Goal: Transaction & Acquisition: Purchase product/service

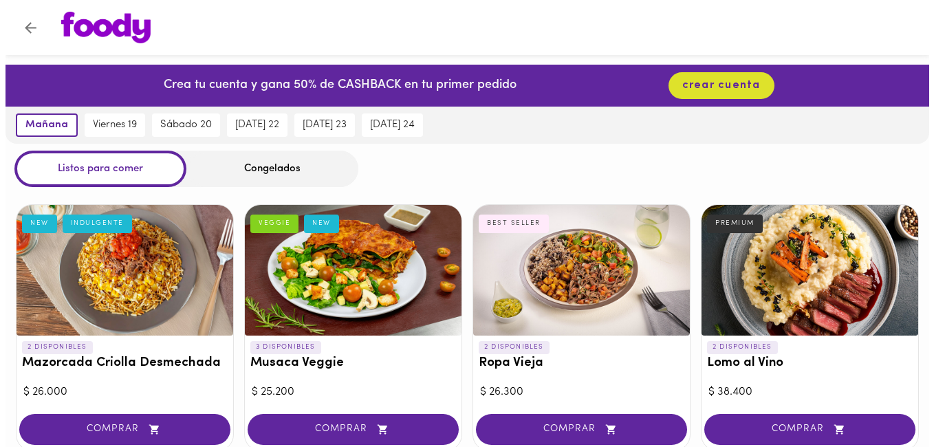
scroll to position [550, 0]
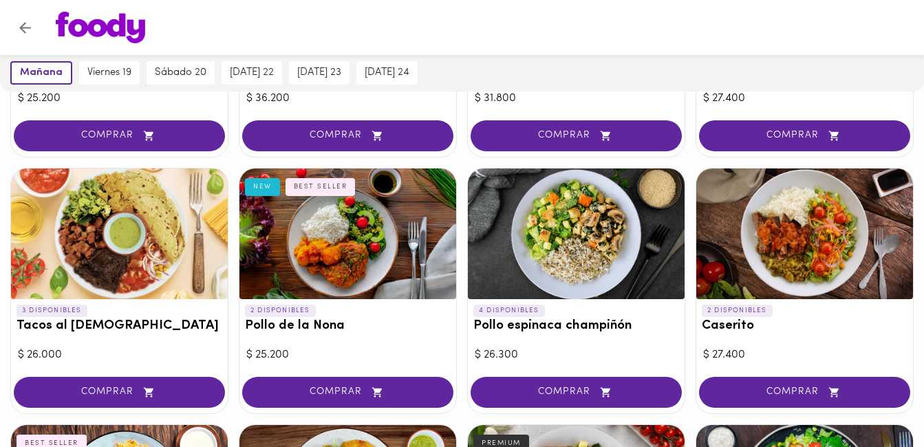
click at [108, 301] on div "3 DISPONIBLES Tacos al Pastor" at bounding box center [119, 321] width 217 height 45
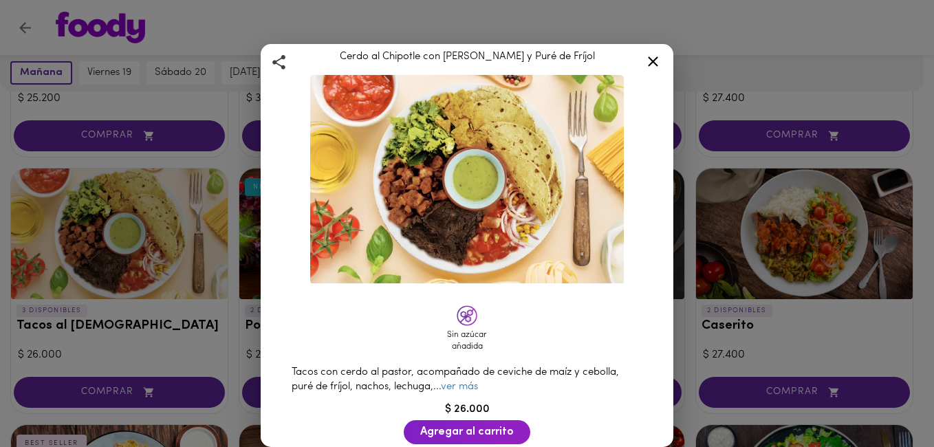
scroll to position [69, 0]
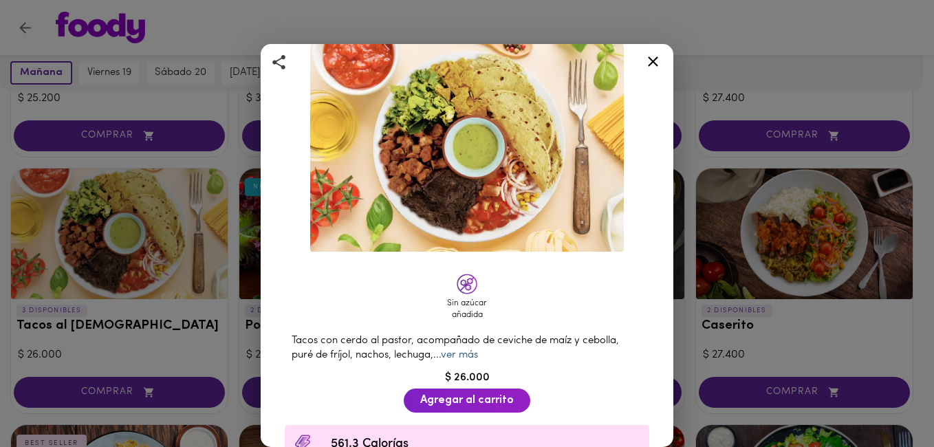
click at [460, 351] on link "ver más" at bounding box center [459, 355] width 37 height 10
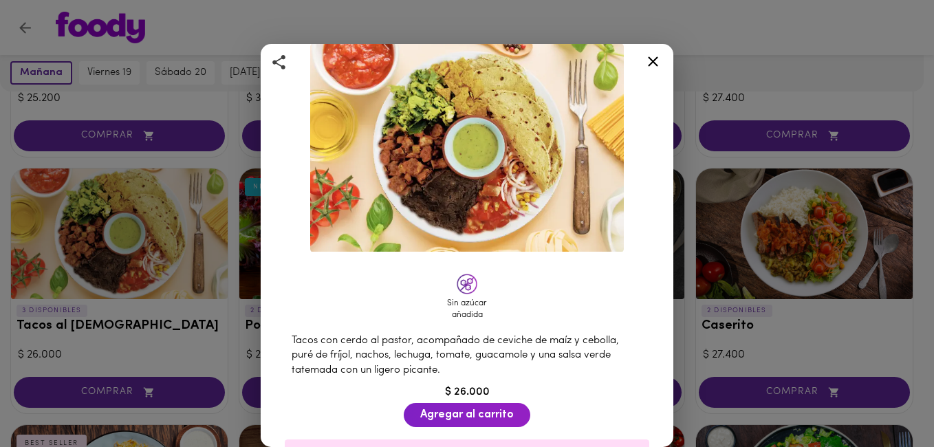
click at [650, 57] on icon at bounding box center [653, 61] width 17 height 17
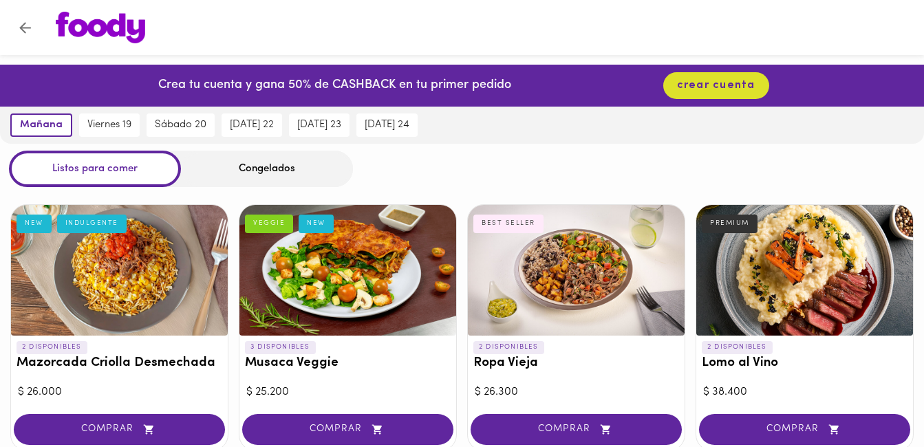
click at [361, 390] on div "$ 25.200" at bounding box center [347, 393] width 203 height 16
click at [290, 312] on div at bounding box center [347, 270] width 217 height 131
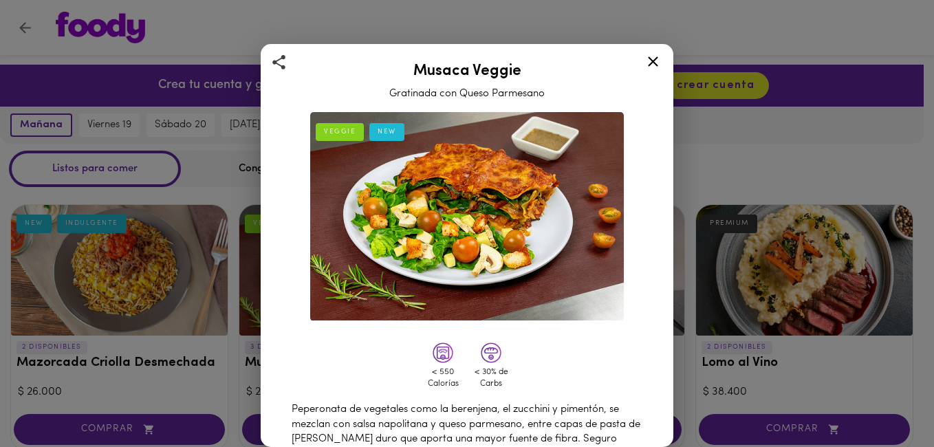
click at [649, 65] on icon at bounding box center [653, 61] width 17 height 17
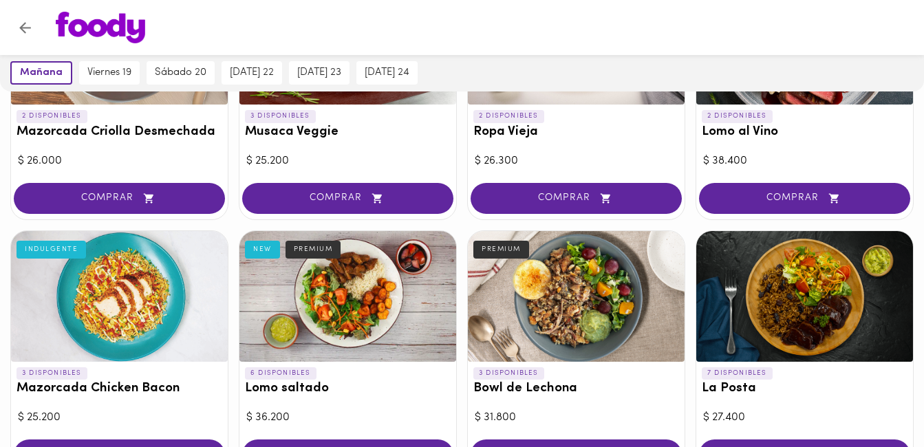
scroll to position [275, 0]
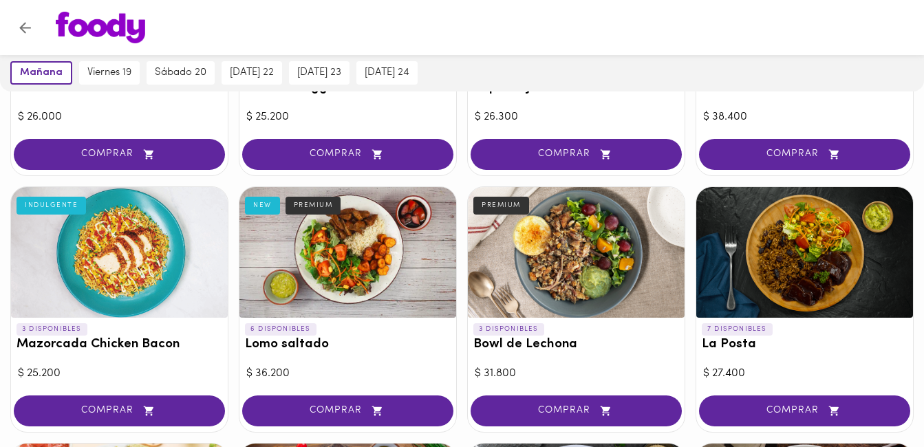
click at [85, 257] on div at bounding box center [119, 252] width 217 height 131
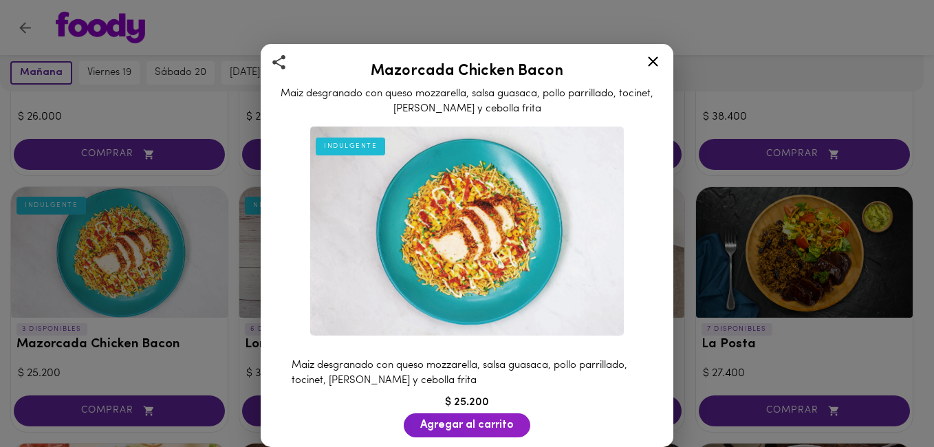
click at [650, 61] on icon at bounding box center [653, 61] width 17 height 17
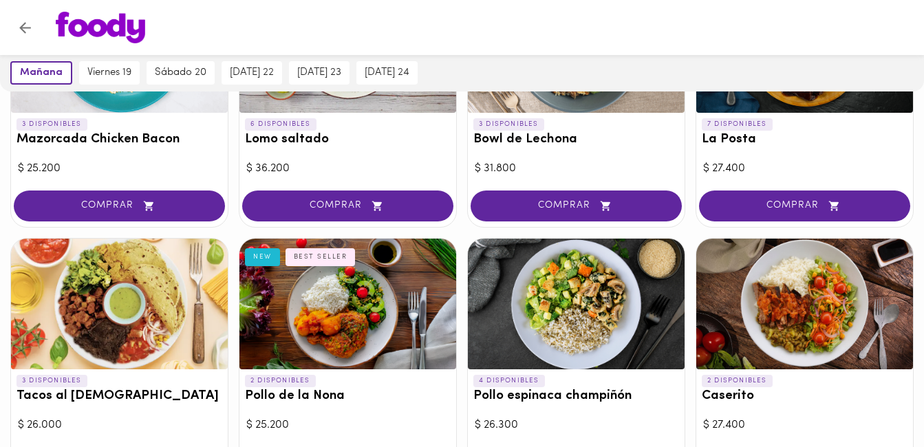
scroll to position [344, 0]
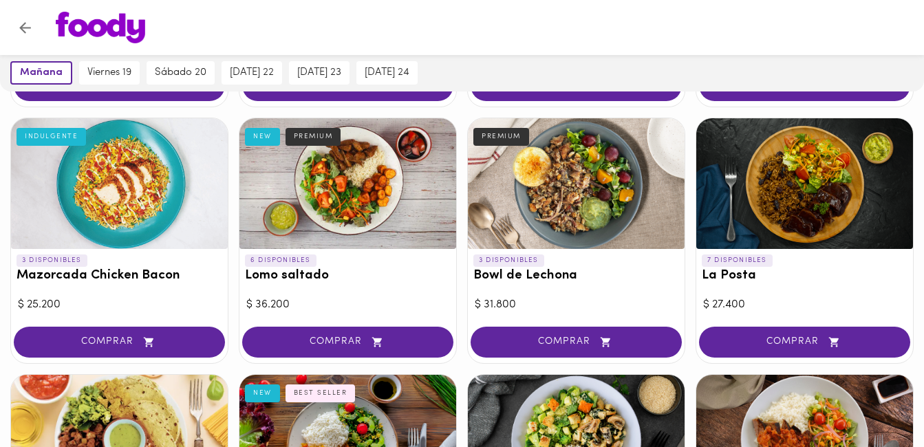
click at [135, 211] on div at bounding box center [119, 183] width 217 height 131
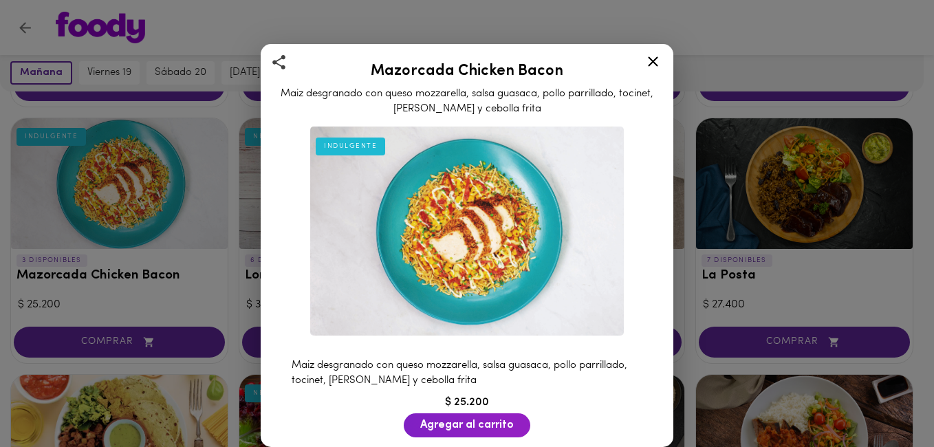
click at [654, 63] on icon at bounding box center [653, 61] width 17 height 17
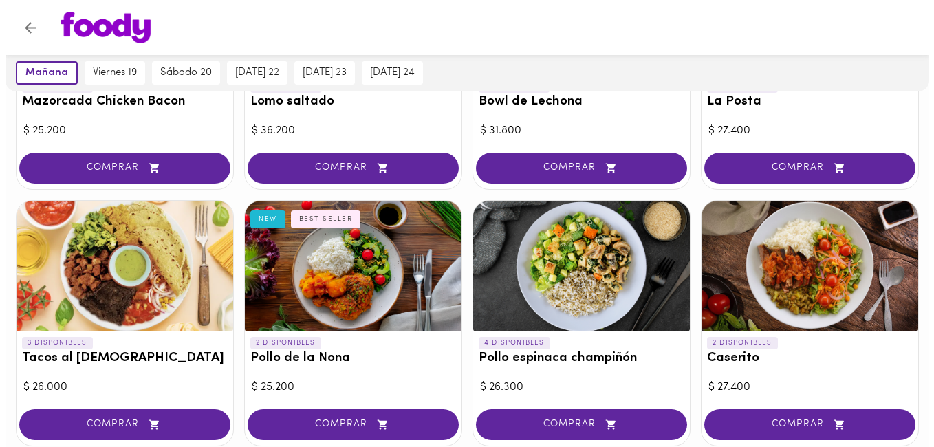
scroll to position [550, 0]
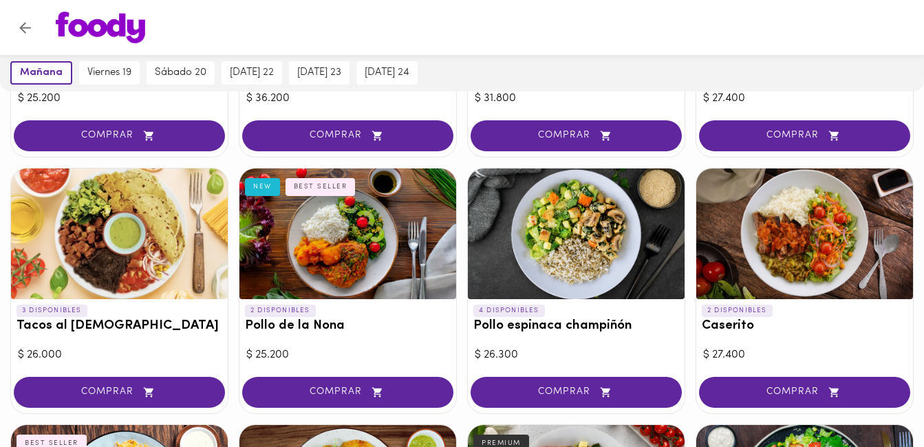
click at [131, 346] on div "3 DISPONIBLES Tacos al Pastor $ 26.000 COMPRAR" at bounding box center [119, 291] width 218 height 246
click at [118, 274] on div at bounding box center [119, 234] width 217 height 131
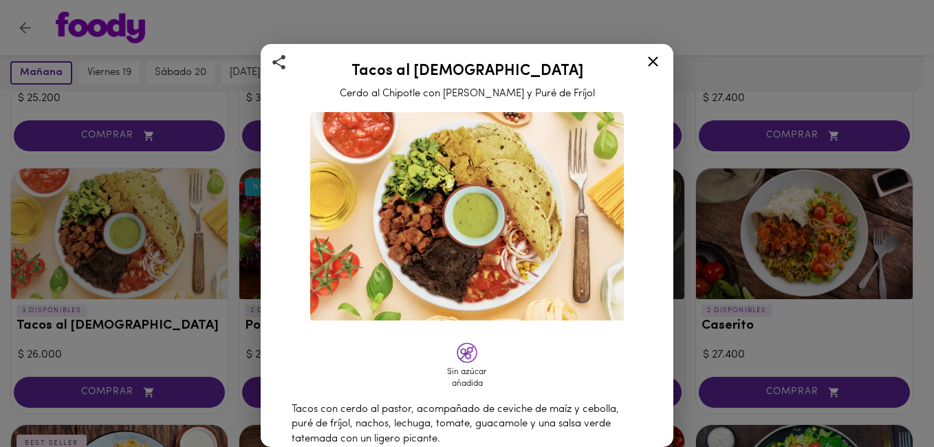
click at [656, 66] on icon at bounding box center [653, 61] width 17 height 17
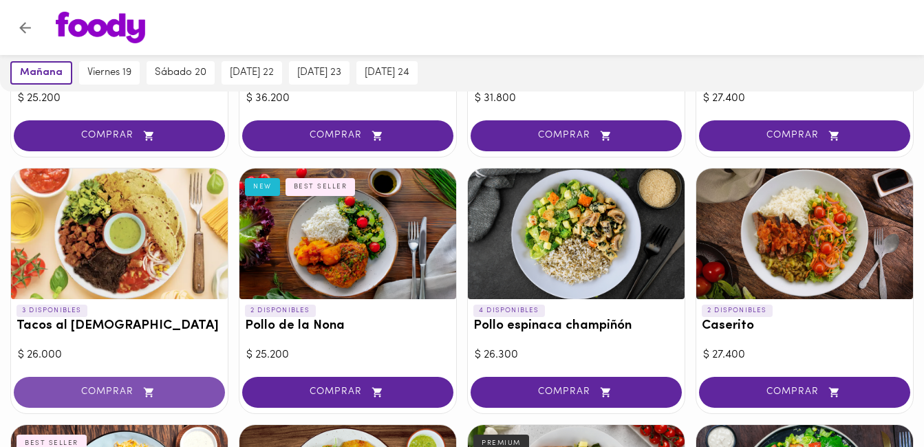
click at [91, 396] on span "COMPRAR" at bounding box center [119, 393] width 177 height 12
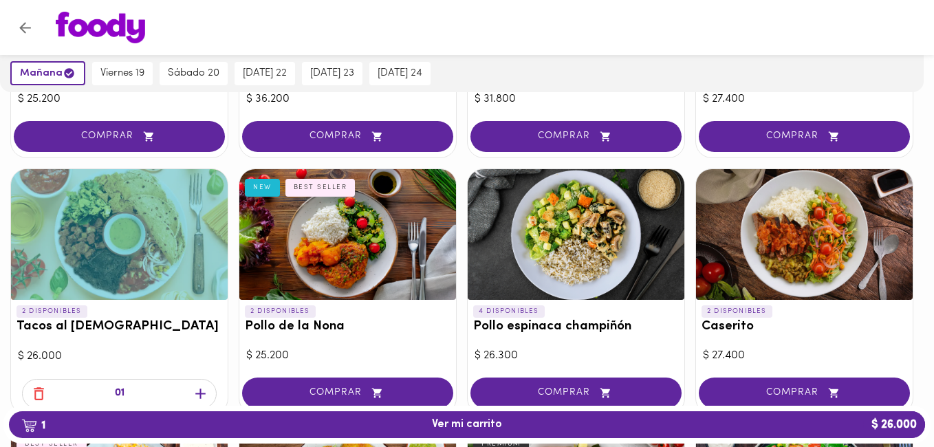
scroll to position [551, 0]
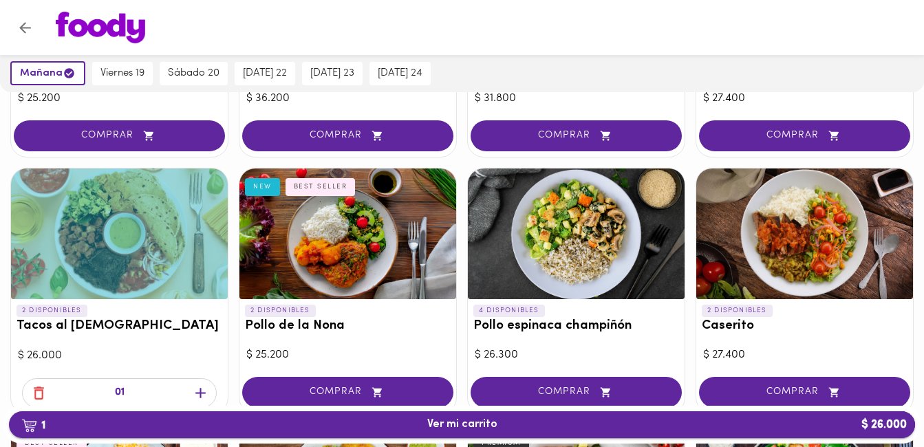
click at [394, 427] on span "1 Ver mi carrito $ 26.000" at bounding box center [462, 424] width 884 height 13
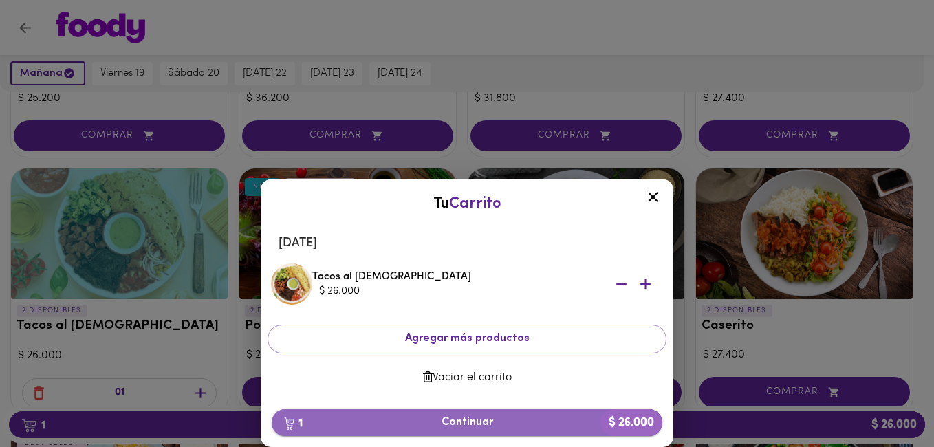
click at [465, 414] on button "1 Continuar $ 26.000" at bounding box center [467, 422] width 391 height 27
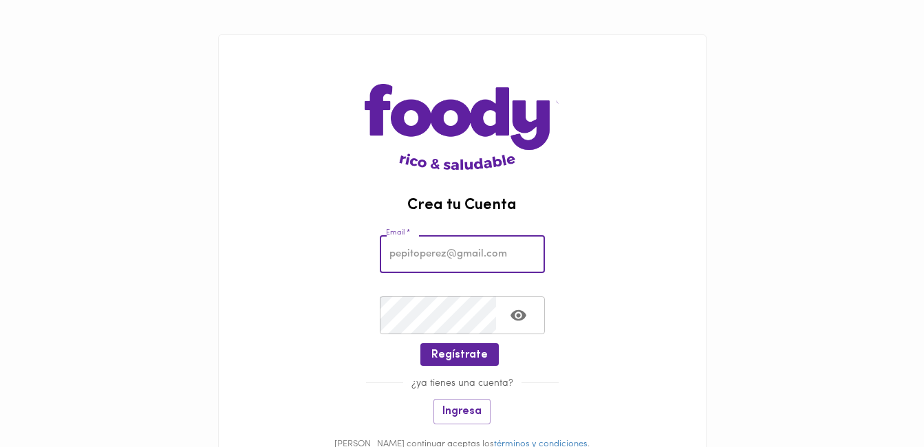
click at [431, 259] on input "email" at bounding box center [462, 254] width 165 height 38
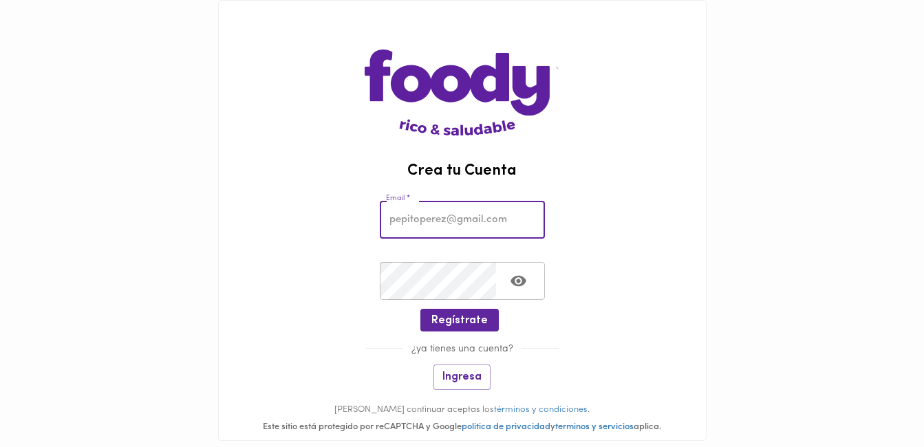
scroll to position [69, 0]
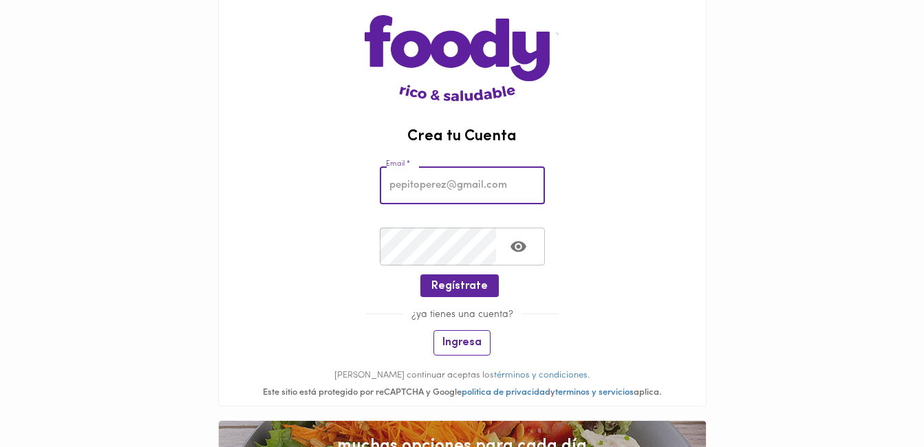
click at [438, 343] on button "Ingresa" at bounding box center [461, 342] width 57 height 25
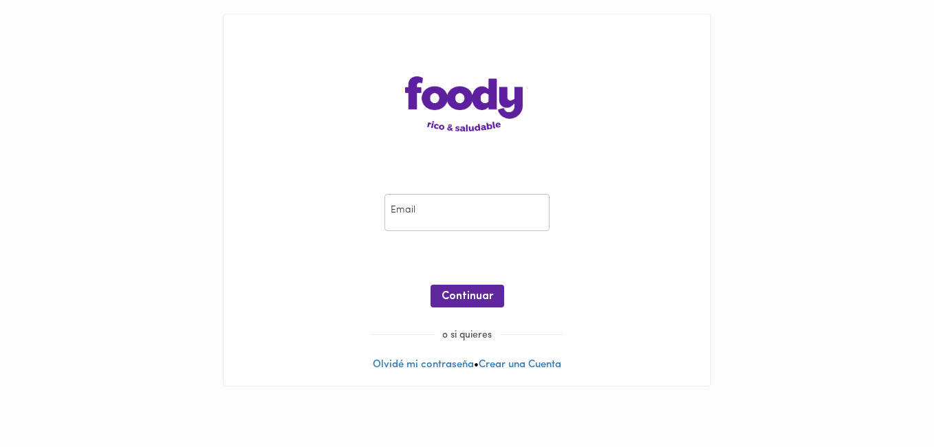
click at [408, 225] on input "email" at bounding box center [467, 213] width 165 height 38
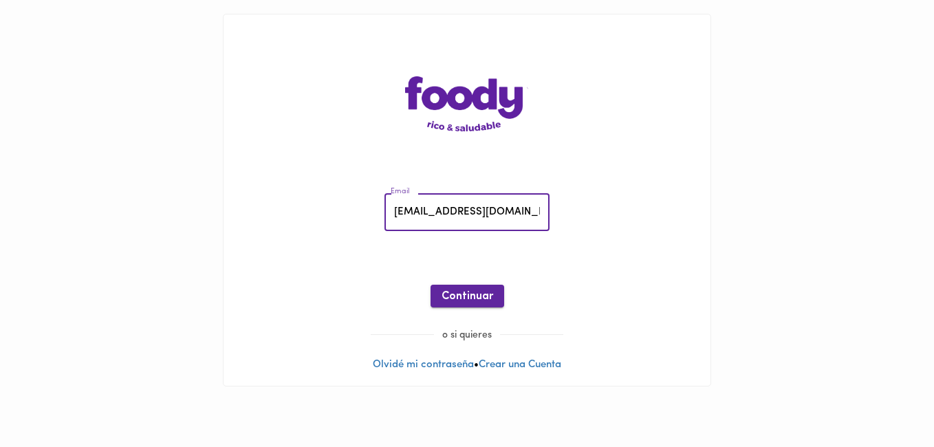
type input "catitarouge@gmail.com"
click at [457, 290] on span "Continuar" at bounding box center [468, 296] width 52 height 13
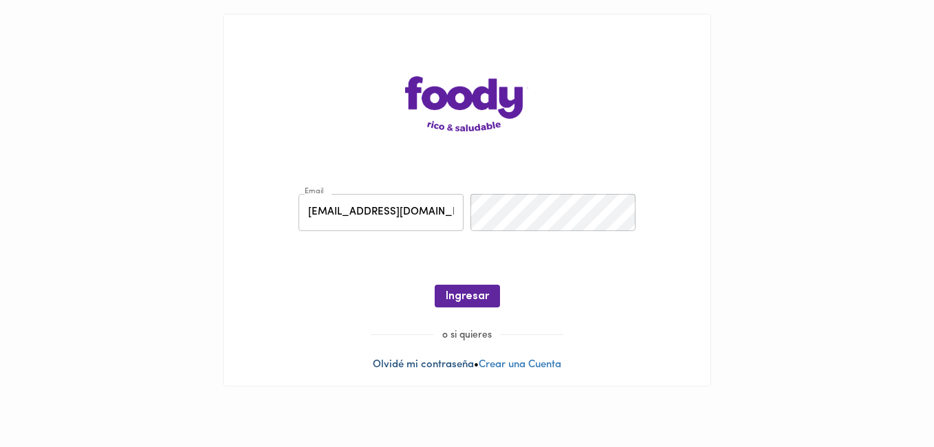
click at [435, 369] on link "Olvidé mi contraseña" at bounding box center [423, 365] width 101 height 10
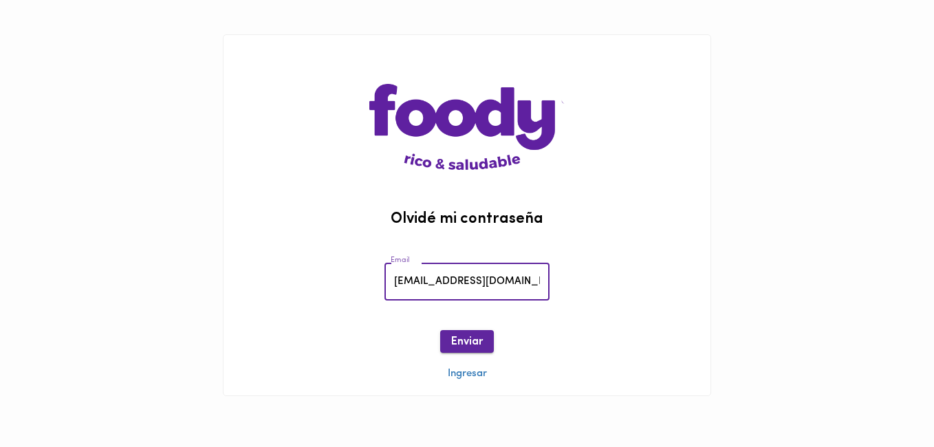
type input "catitarouge@gmail.com"
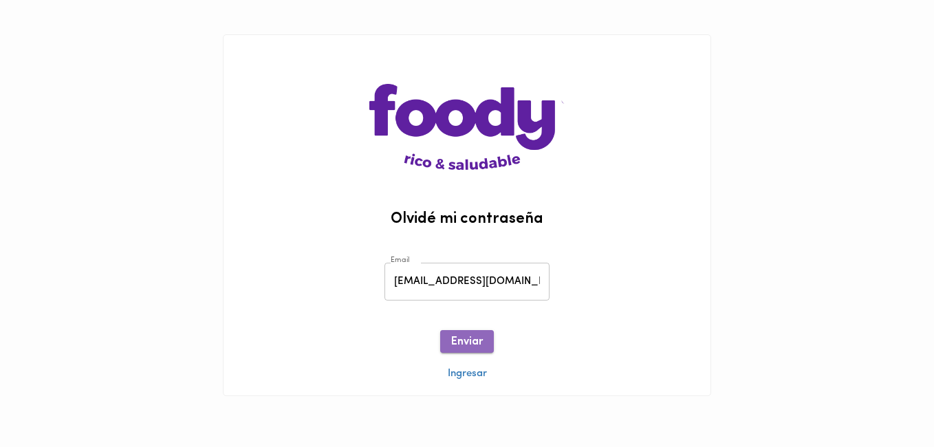
click at [463, 330] on button "Enviar" at bounding box center [467, 341] width 54 height 23
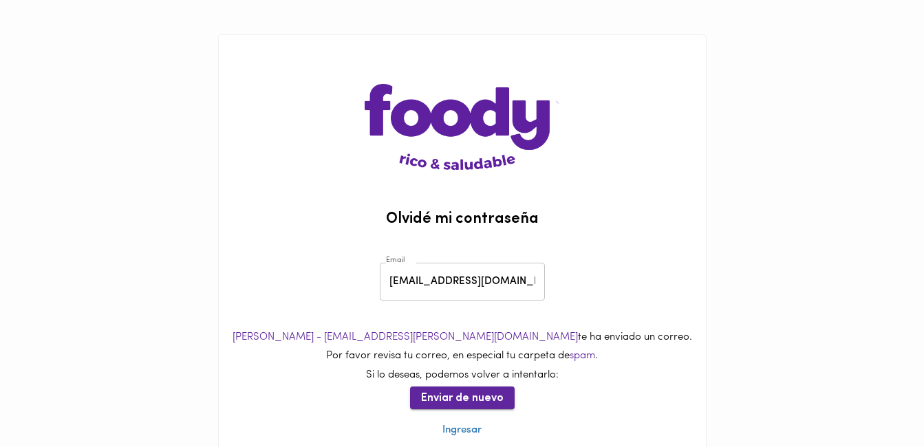
click at [473, 400] on span "Enviar de nuevo" at bounding box center [462, 398] width 83 height 13
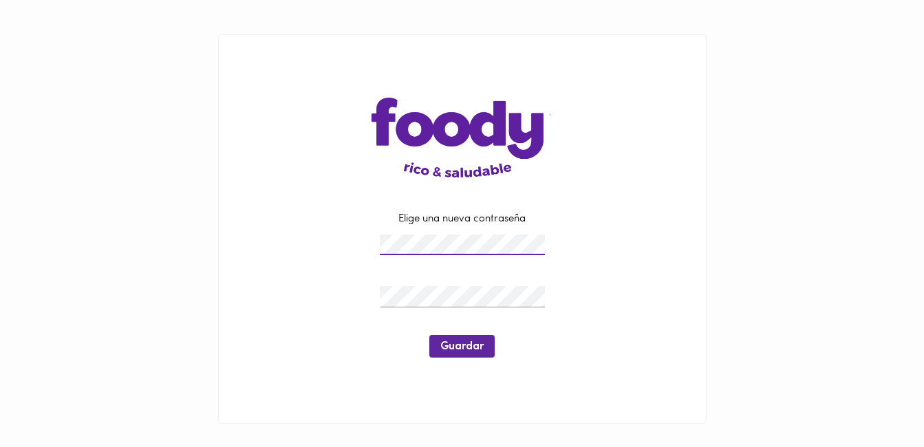
click at [452, 285] on div at bounding box center [462, 297] width 172 height 28
click at [453, 346] on span "Guardar" at bounding box center [461, 347] width 43 height 13
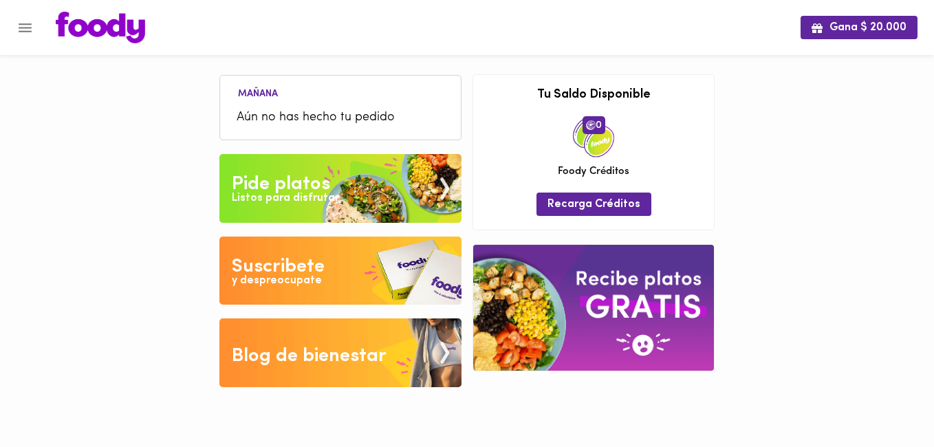
click at [281, 211] on img at bounding box center [340, 188] width 242 height 69
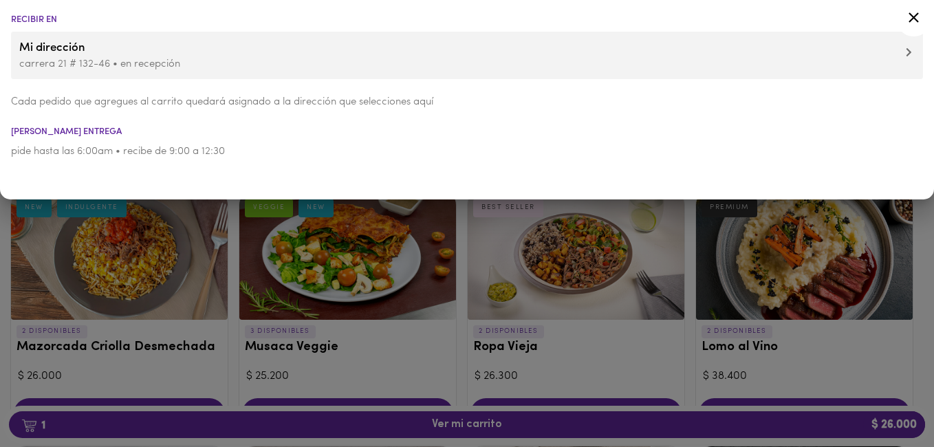
click at [872, 62] on p "carrera 21 # 132-46 • en recepción" at bounding box center [467, 64] width 896 height 14
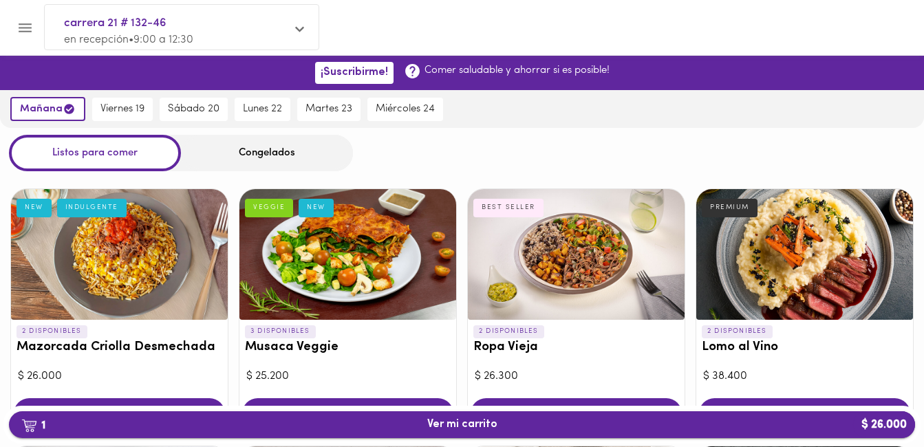
click at [427, 423] on span "1 Ver mi carrito $ 26.000" at bounding box center [462, 424] width 70 height 13
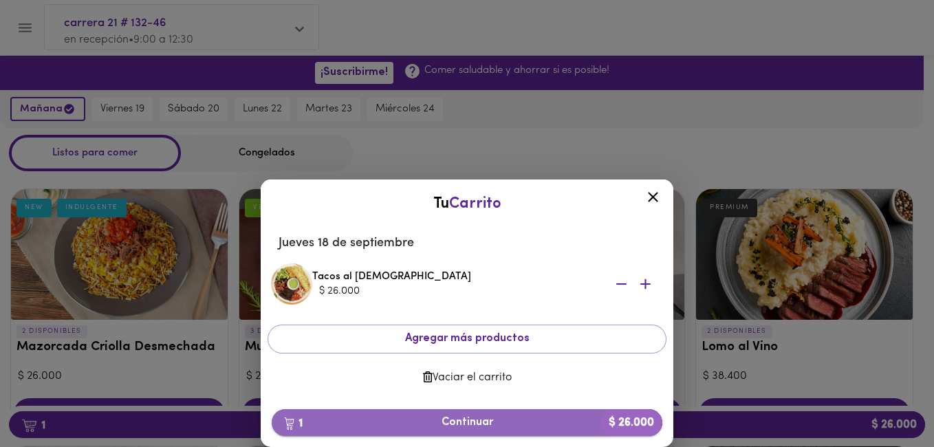
click at [452, 424] on span "1 Continuar $ 26.000" at bounding box center [467, 422] width 369 height 13
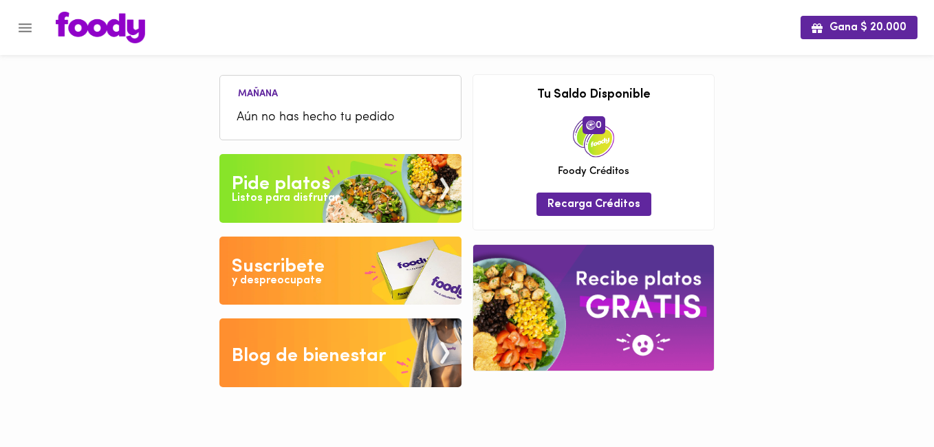
click at [333, 118] on span "Aún no has hecho tu pedido" at bounding box center [341, 118] width 208 height 19
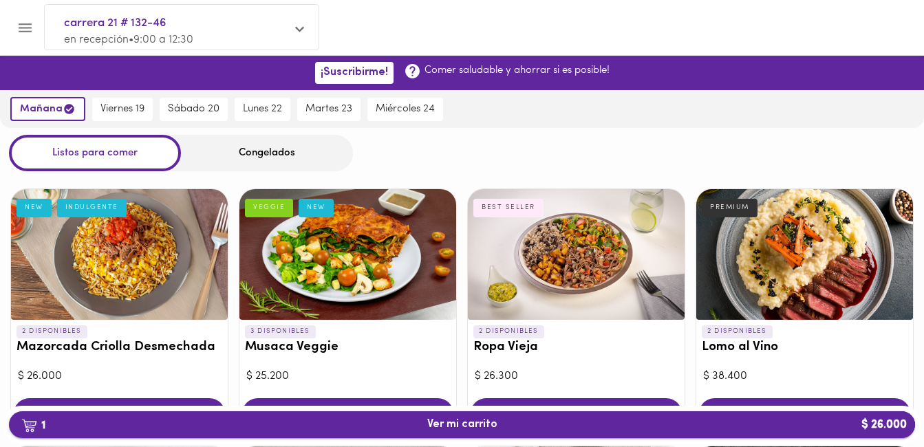
click at [682, 416] on button "1 Ver mi carrito $ 26.000" at bounding box center [462, 424] width 906 height 27
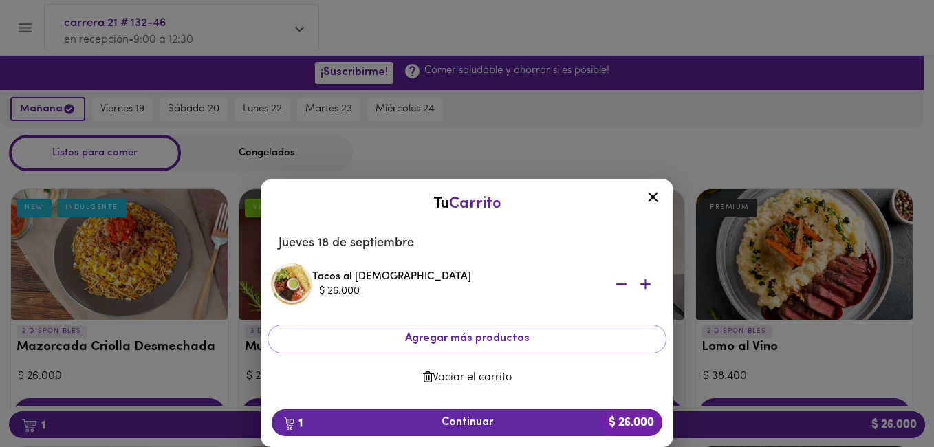
click at [437, 384] on span "Vaciar el carrito" at bounding box center [467, 377] width 377 height 13
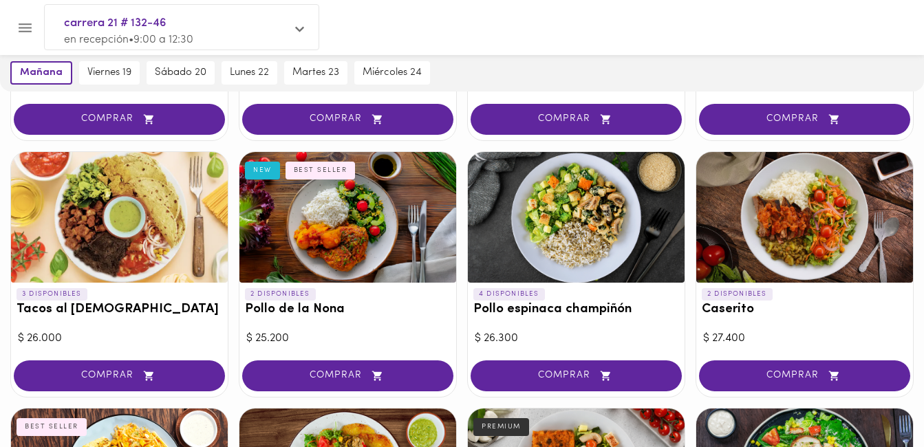
click at [111, 368] on button "COMPRAR" at bounding box center [119, 375] width 211 height 31
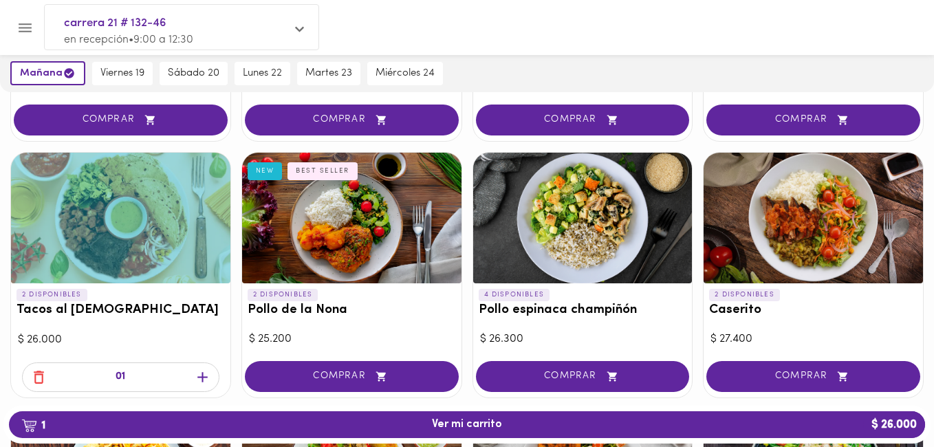
scroll to position [551, 0]
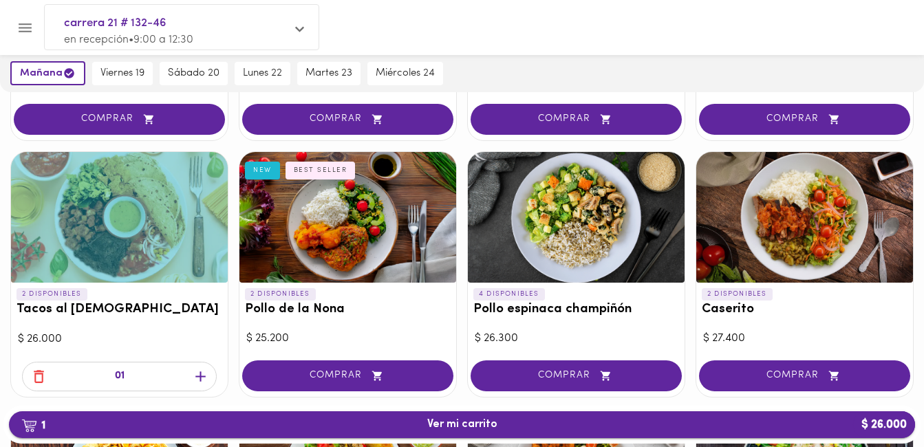
click at [304, 431] on button "1 Ver mi carrito $ 26.000" at bounding box center [462, 424] width 906 height 27
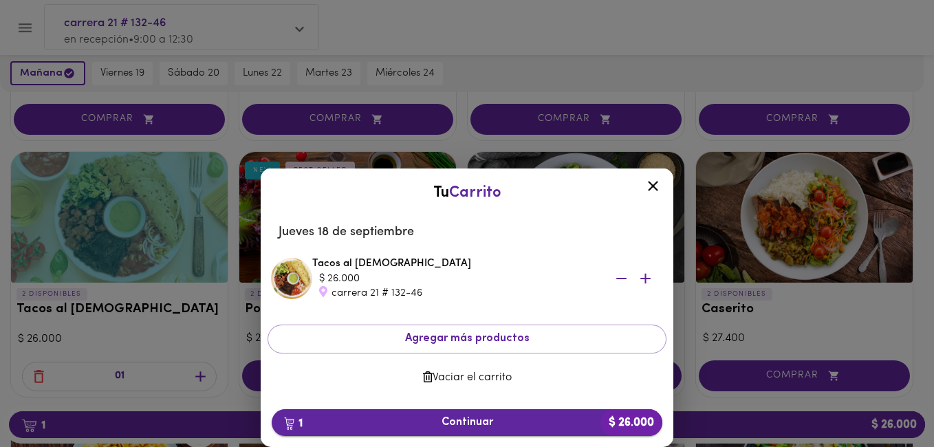
click at [387, 424] on span "1 Continuar $ 26.000" at bounding box center [467, 422] width 369 height 13
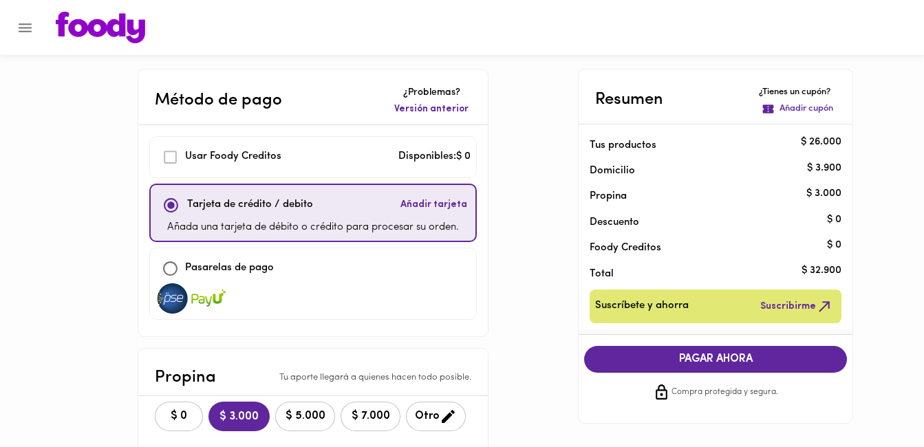
click at [168, 269] on input "checkbox" at bounding box center [170, 269] width 30 height 30
checkbox input "true"
checkbox input "false"
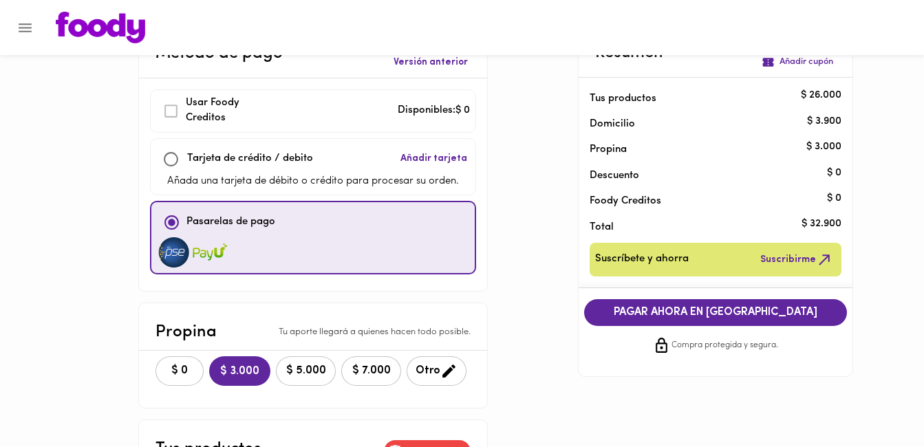
scroll to position [69, 0]
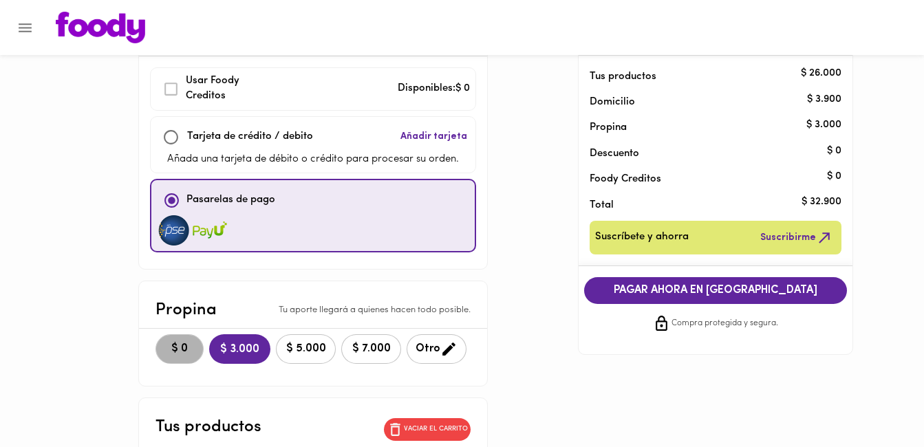
click at [184, 358] on button "$ 0" at bounding box center [179, 349] width 48 height 30
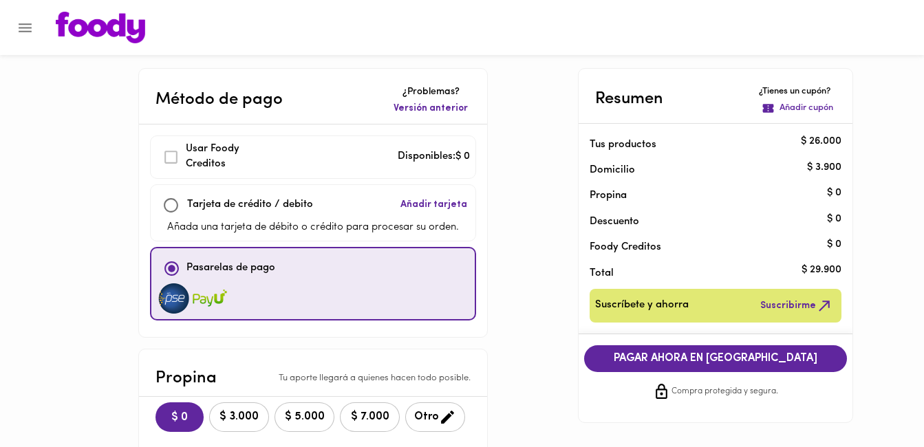
scroll to position [0, 0]
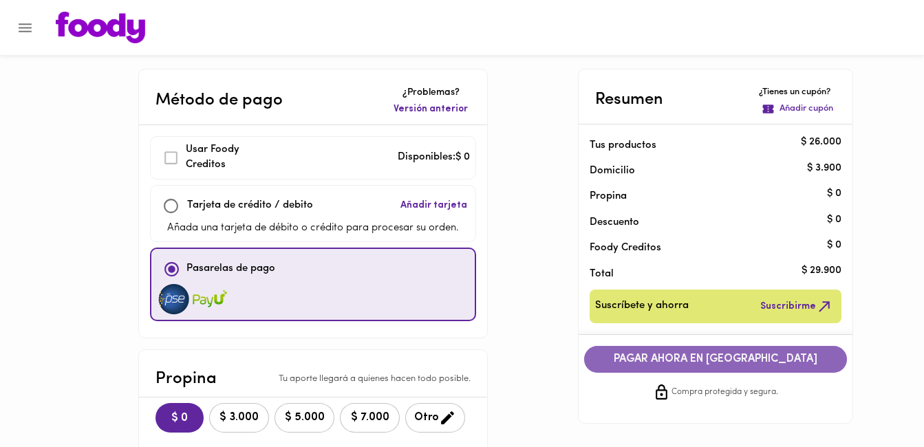
click at [658, 353] on span "PAGAR AHORA EN [GEOGRAPHIC_DATA]" at bounding box center [715, 359] width 235 height 13
